Goal: Information Seeking & Learning: Find specific page/section

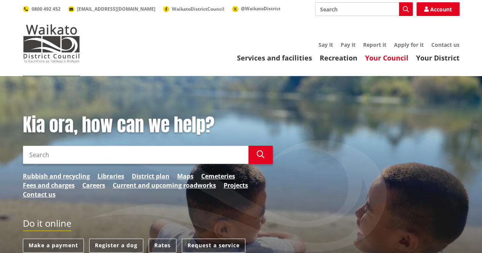
click at [386, 58] on link "Your Council" at bounding box center [386, 57] width 43 height 9
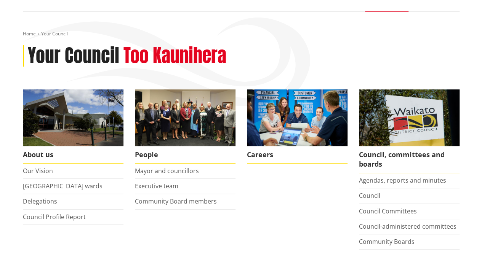
scroll to position [87, 0]
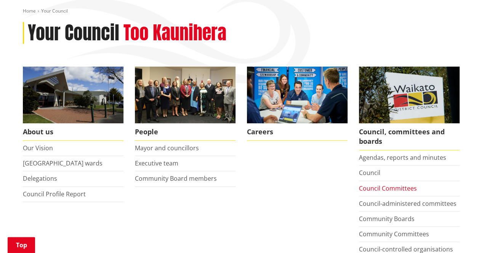
click at [410, 190] on link "Council Committees" at bounding box center [388, 188] width 58 height 8
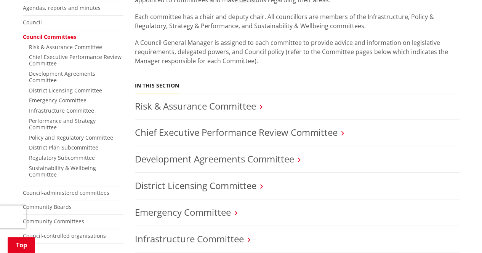
scroll to position [161, 0]
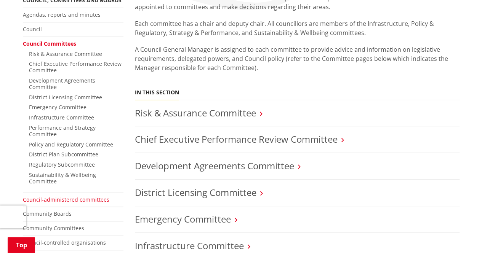
click at [77, 196] on link "Council-administered committees" at bounding box center [66, 199] width 86 height 7
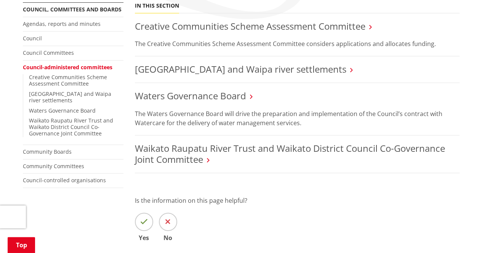
scroll to position [150, 0]
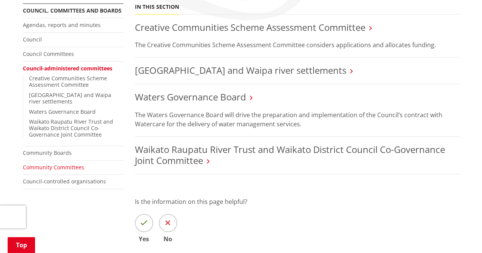
click at [70, 164] on link "Community Committees" at bounding box center [53, 167] width 61 height 7
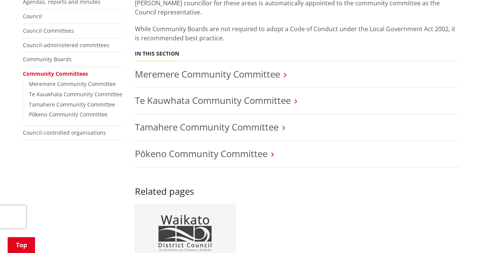
scroll to position [173, 0]
click at [213, 94] on link "Te Kauwhata Community Committee" at bounding box center [213, 100] width 156 height 13
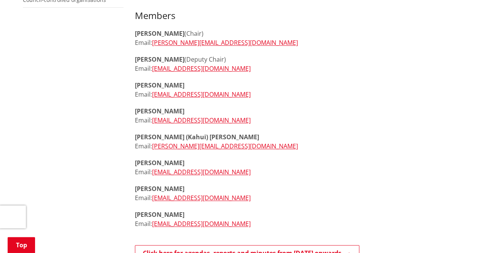
scroll to position [300, 0]
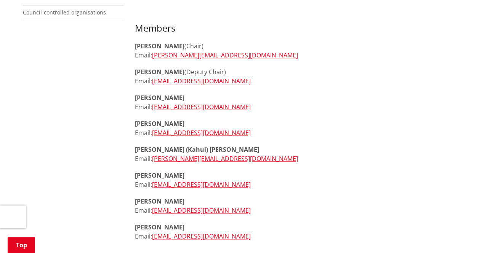
click at [301, 177] on p "Ian Wrigley Email: IanWrigley@gmail.com" at bounding box center [297, 180] width 324 height 18
click at [377, 58] on p "John Cunningham (Chair) Email: john@ignitionpartner.com" at bounding box center [297, 50] width 324 height 18
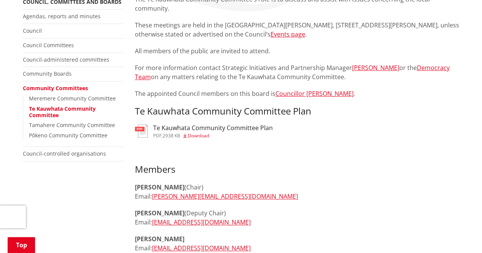
scroll to position [152, 0]
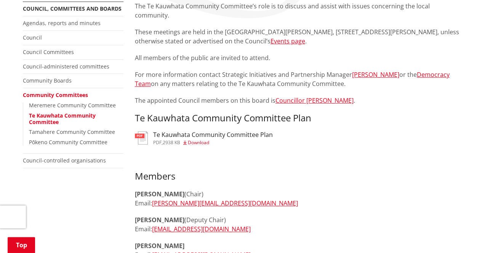
click at [158, 131] on h3 "Te Kauwhata Community Committee Plan" at bounding box center [213, 134] width 120 height 7
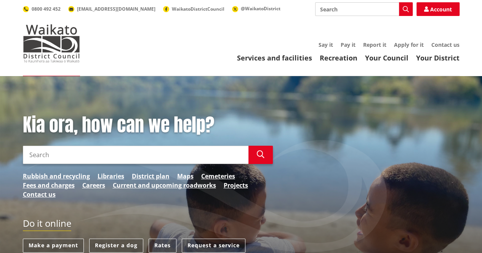
click at [389, 54] on link "Your Council" at bounding box center [386, 57] width 43 height 9
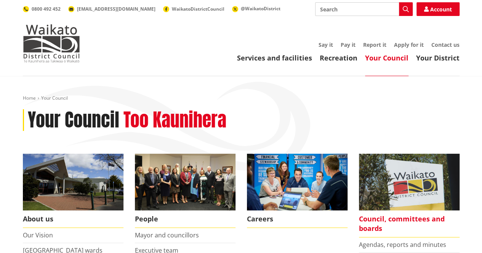
click at [417, 219] on span "Council, committees and boards" at bounding box center [409, 224] width 101 height 27
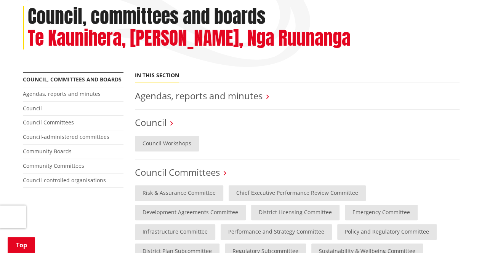
scroll to position [113, 0]
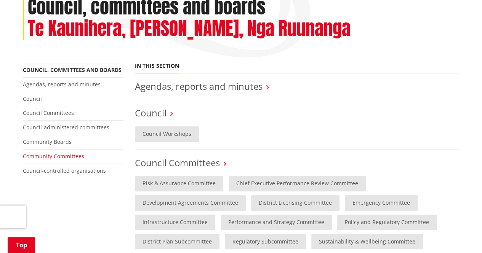
click at [52, 154] on link "Community Committees" at bounding box center [53, 156] width 61 height 7
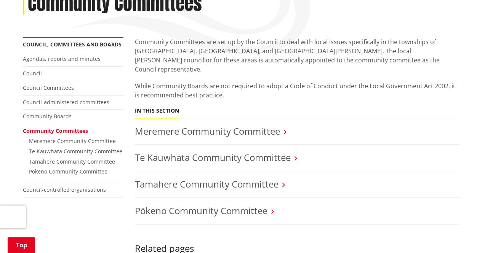
scroll to position [117, 0]
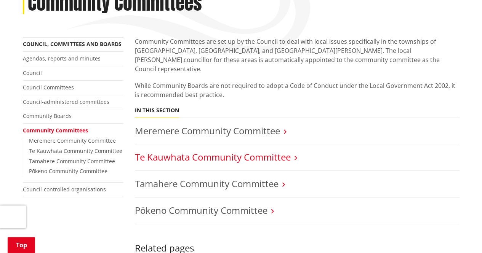
click at [207, 151] on link "Te Kauwhata Community Committee" at bounding box center [213, 157] width 156 height 13
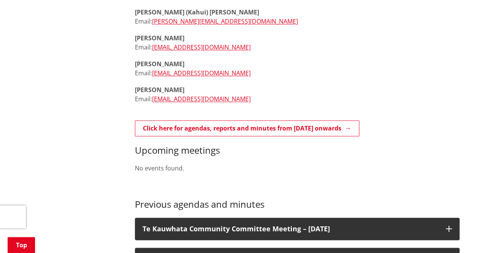
scroll to position [438, 0]
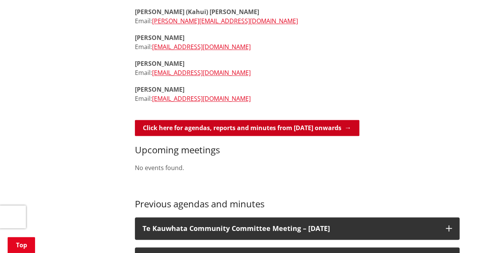
click at [312, 124] on link "Click here for agendas, reports and minutes from [DATE] onwards" at bounding box center [247, 128] width 224 height 16
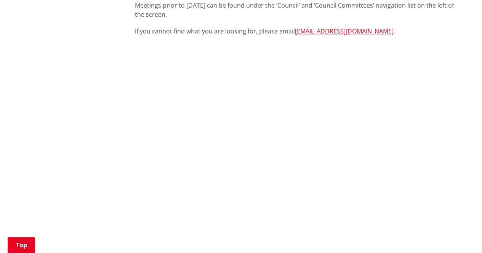
scroll to position [272, 0]
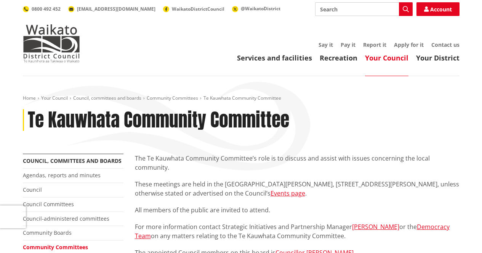
scroll to position [438, 0]
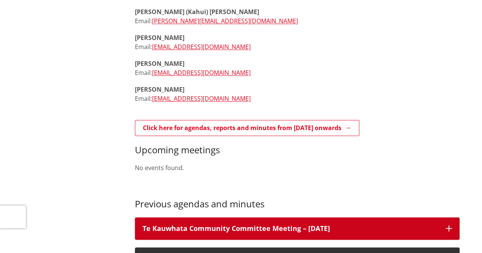
click at [317, 230] on h3 "Te Kauwhata Community Committee Meeting – [DATE]" at bounding box center [289, 229] width 295 height 8
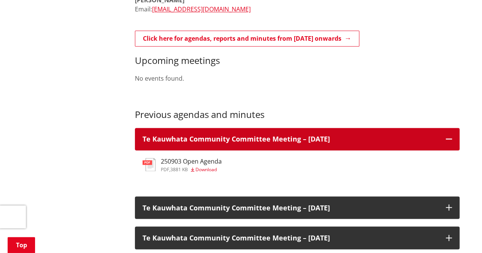
scroll to position [529, 0]
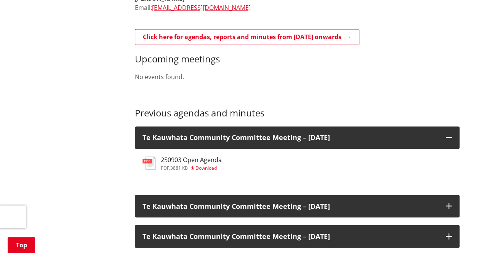
click at [168, 160] on h3 "250903 Open Agenda" at bounding box center [191, 159] width 61 height 7
